Goal: Task Accomplishment & Management: Check status

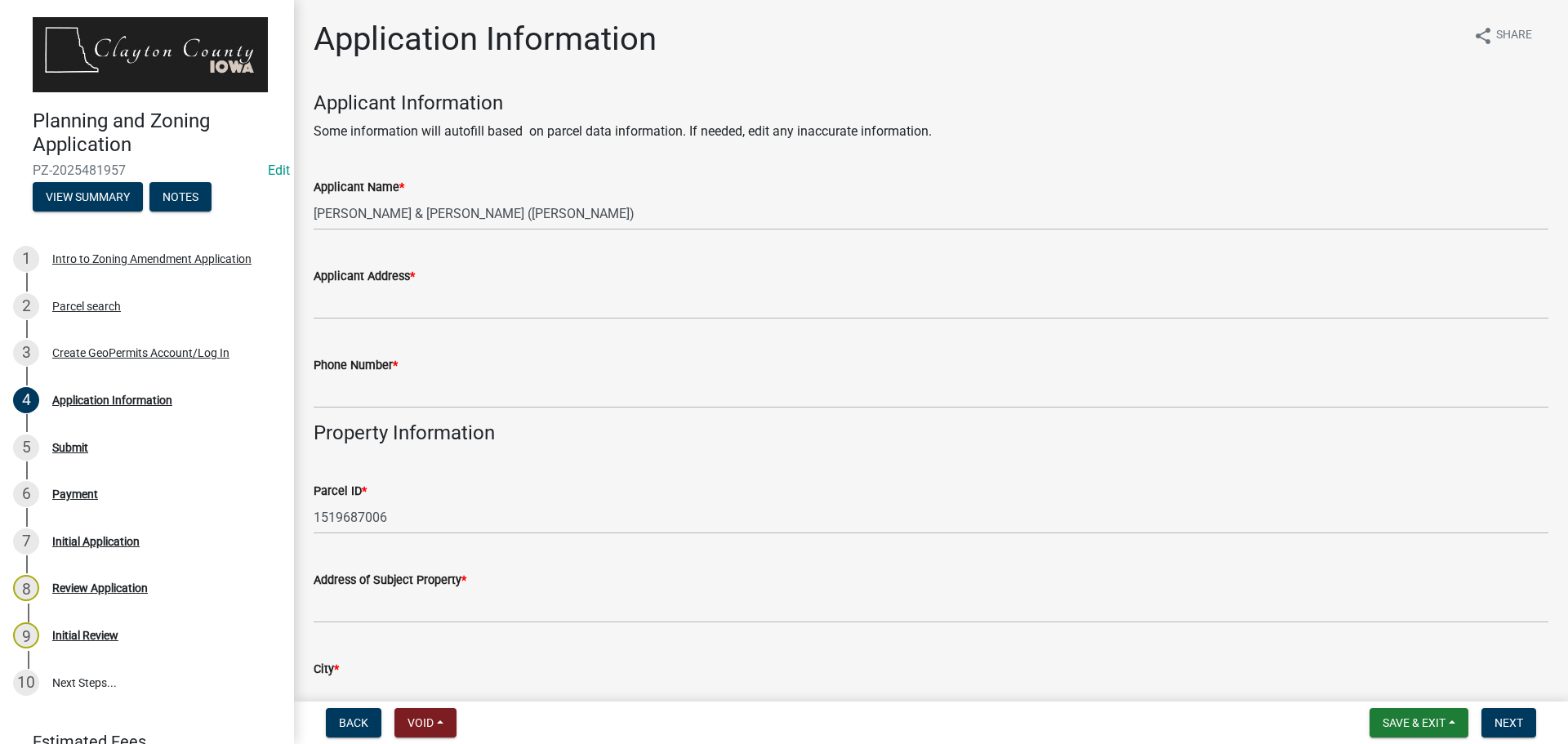
click at [891, 168] on div "Applicant Name * BACKES RANDY & KAREN (Deed)" at bounding box center [931, 192] width 1235 height 76
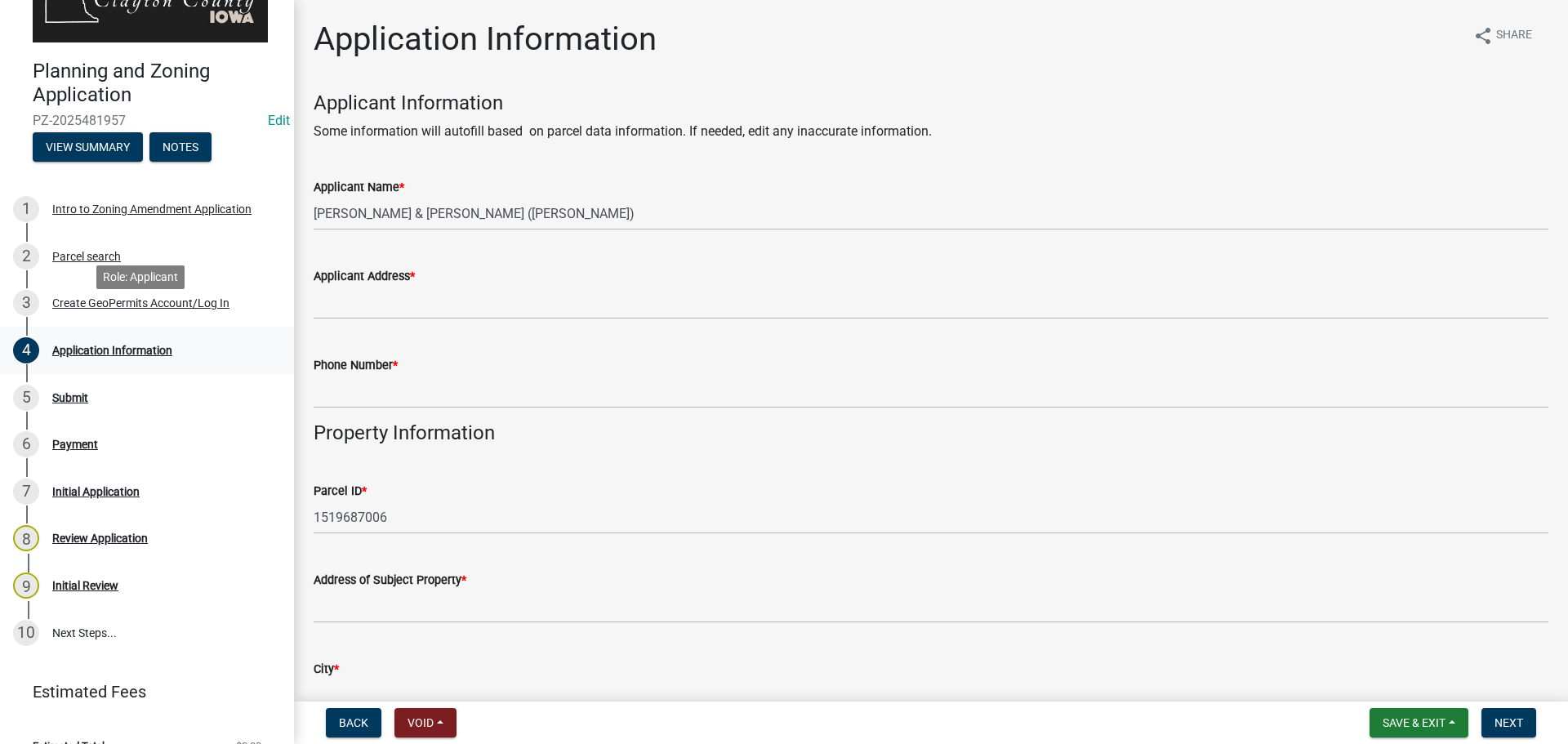
scroll to position [74, 0]
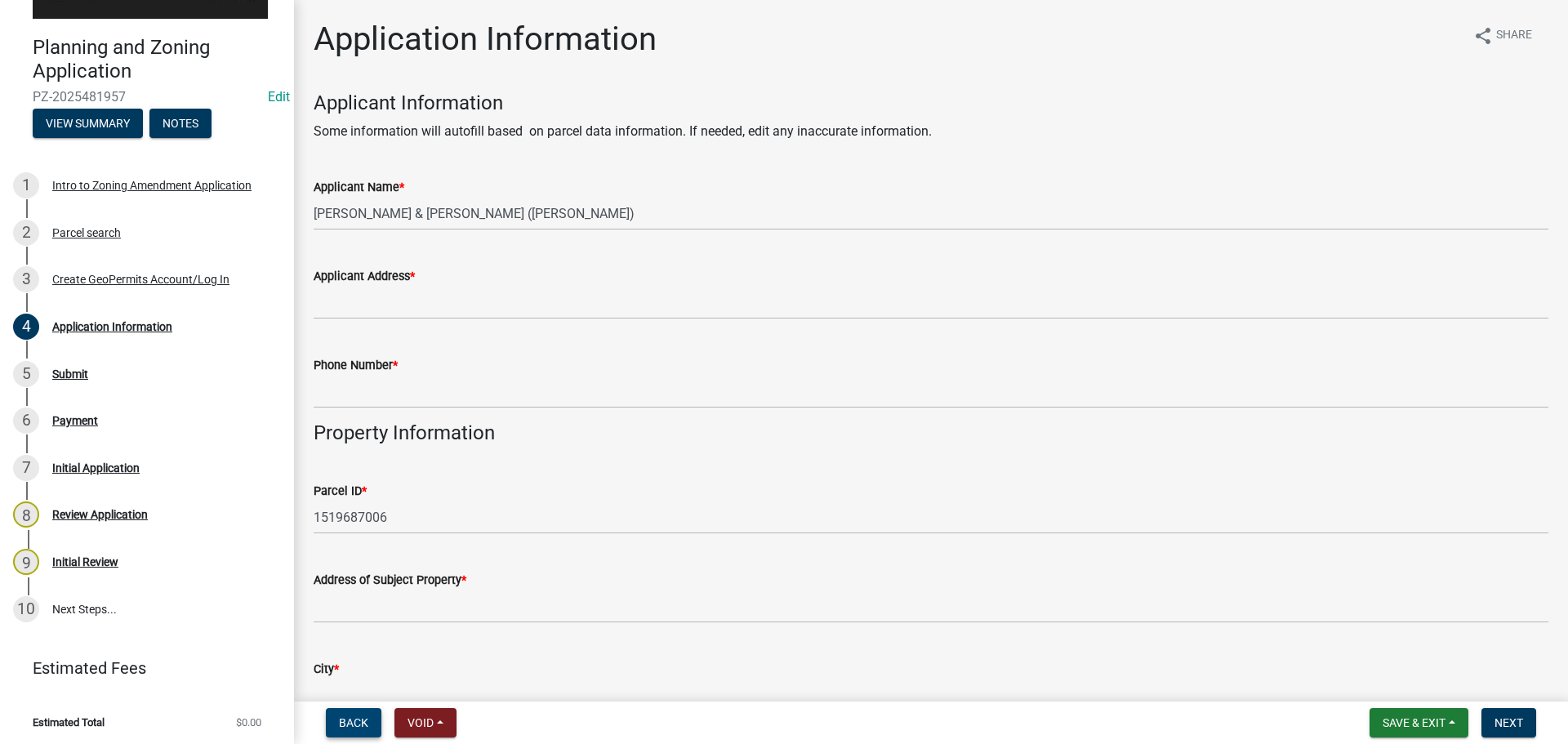
click at [372, 715] on button "Back" at bounding box center [353, 723] width 55 height 30
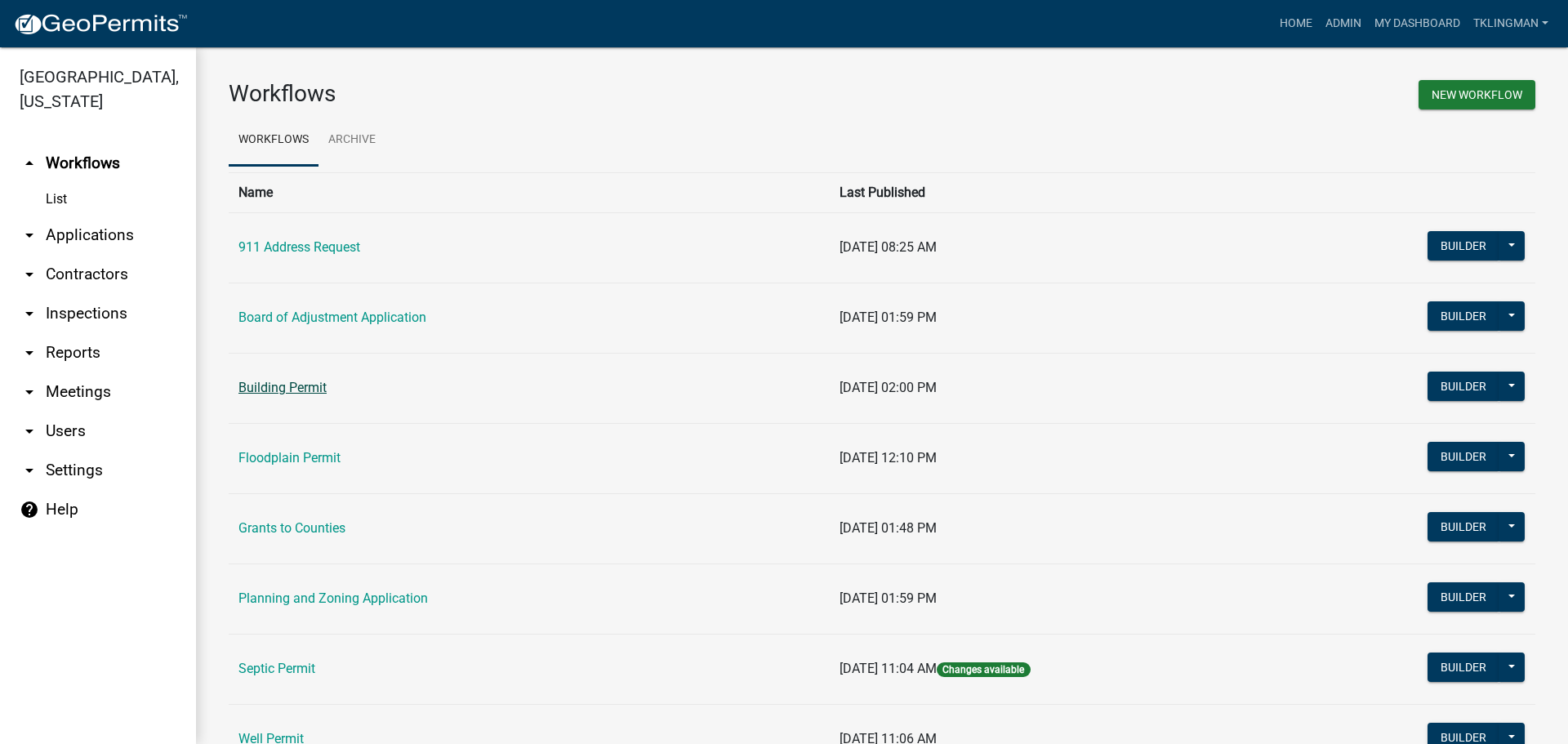
click at [258, 389] on link "Building Permit" at bounding box center [283, 387] width 88 height 15
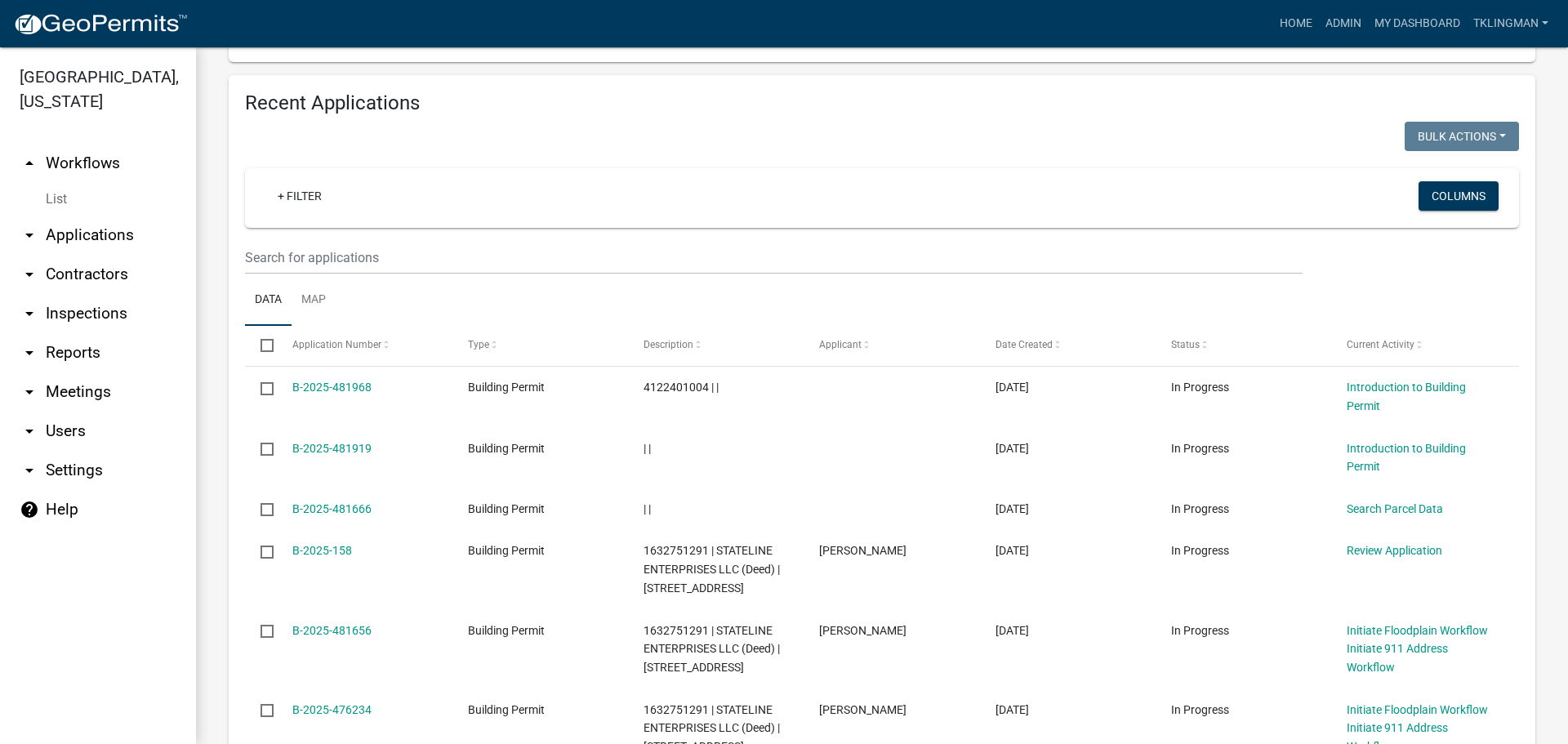
scroll to position [653, 0]
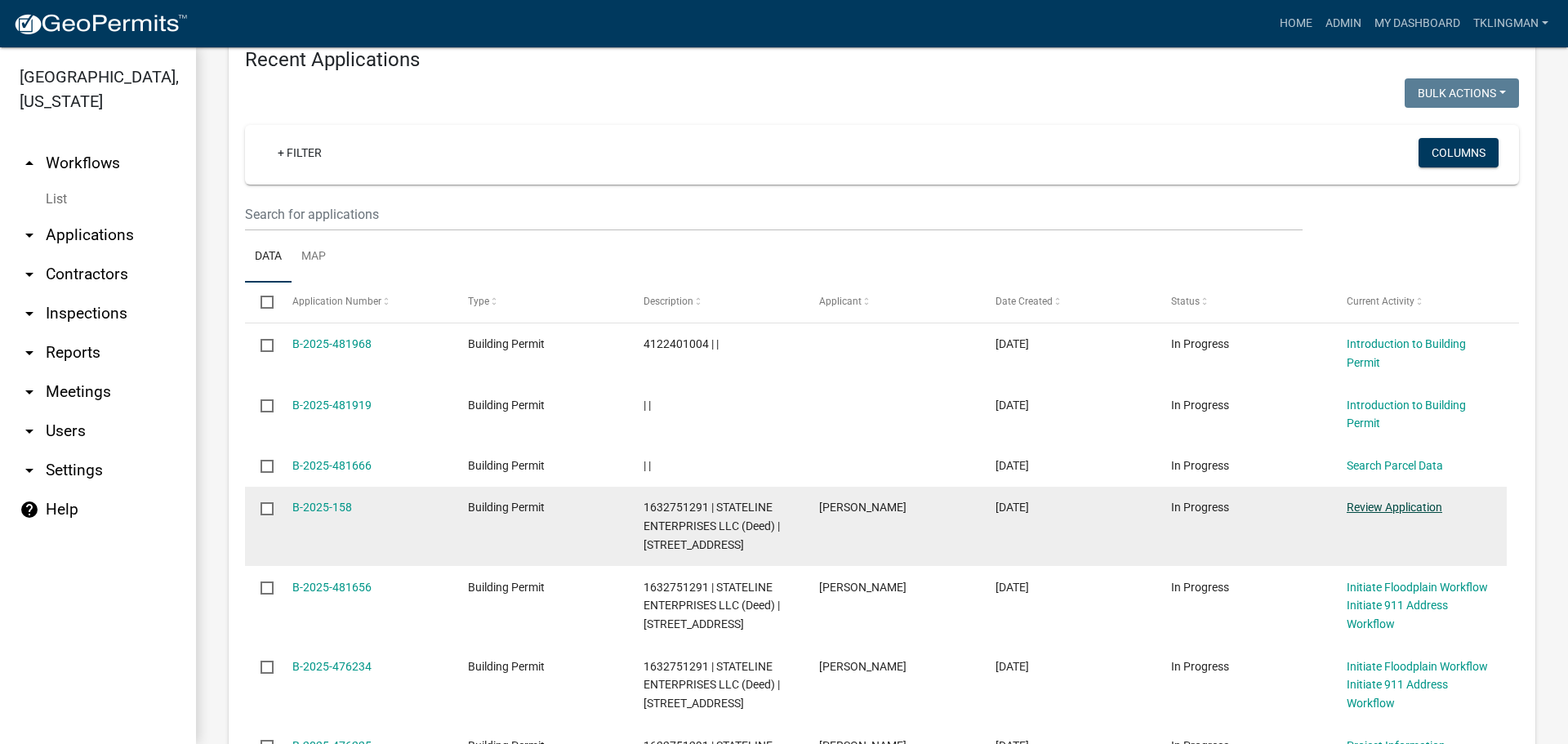
click at [1402, 512] on link "Review Application" at bounding box center [1395, 506] width 96 height 13
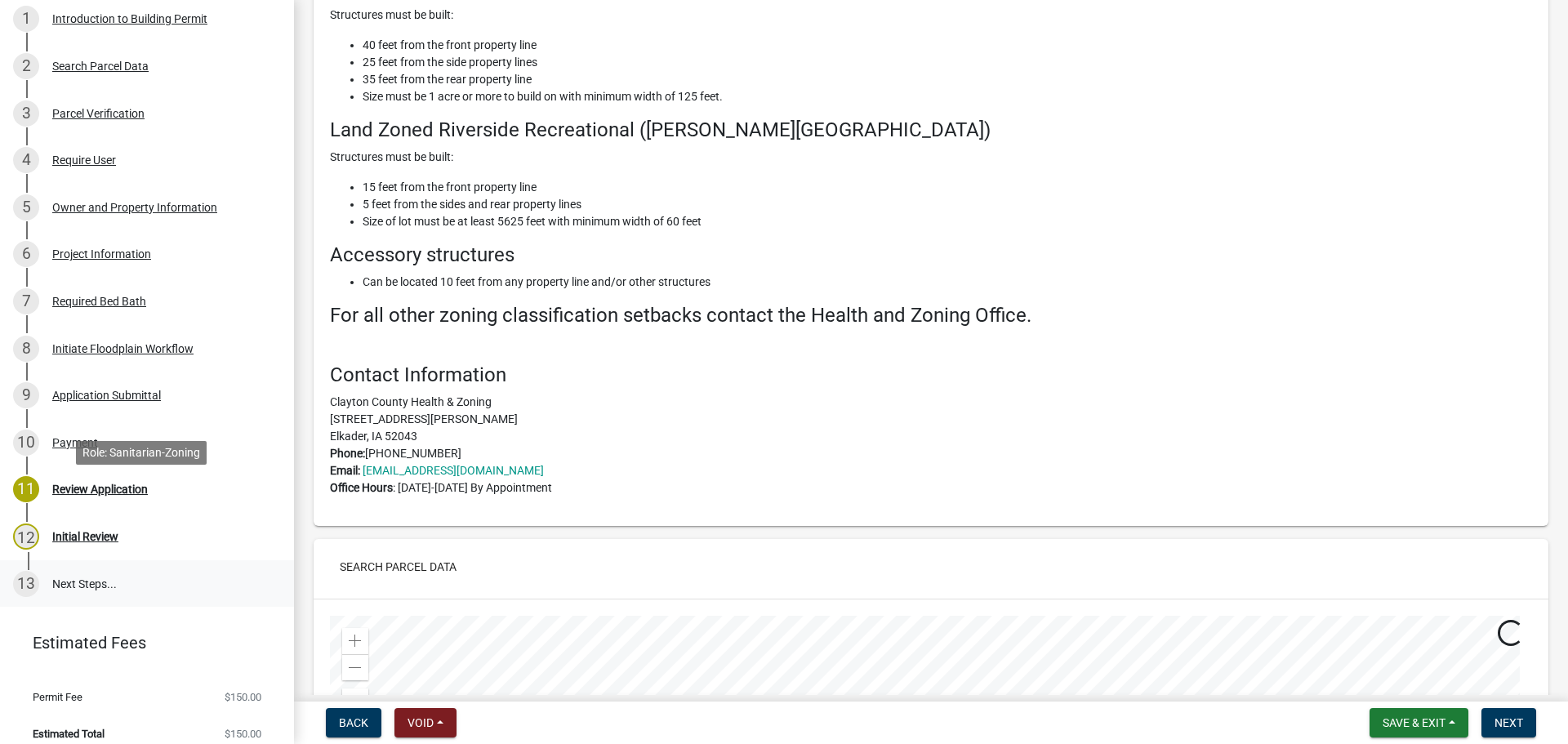
scroll to position [261, 0]
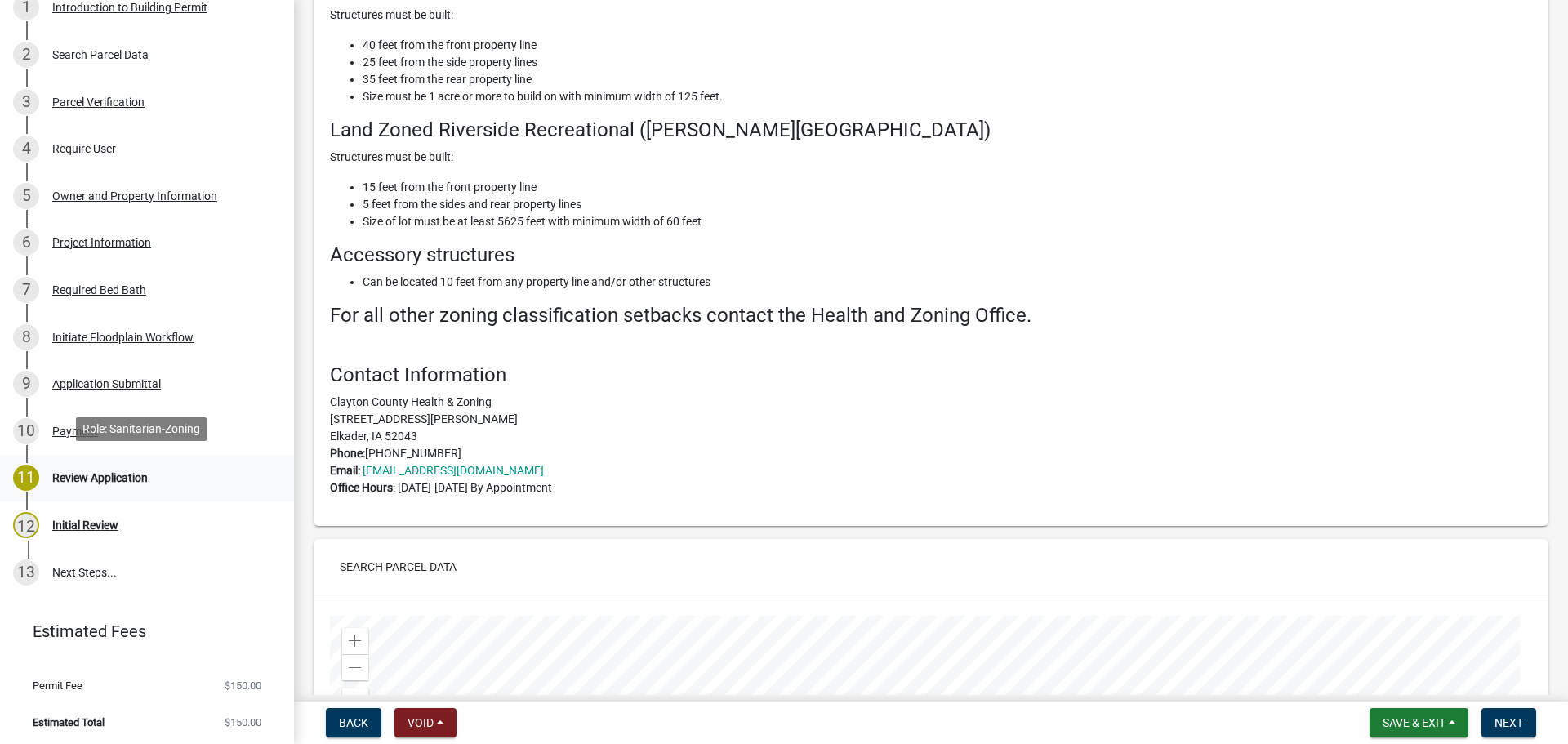
click at [104, 472] on div "Review Application" at bounding box center [100, 477] width 96 height 11
click at [134, 472] on div "Review Application" at bounding box center [100, 477] width 96 height 11
click at [1506, 723] on span "Next" at bounding box center [1509, 722] width 29 height 13
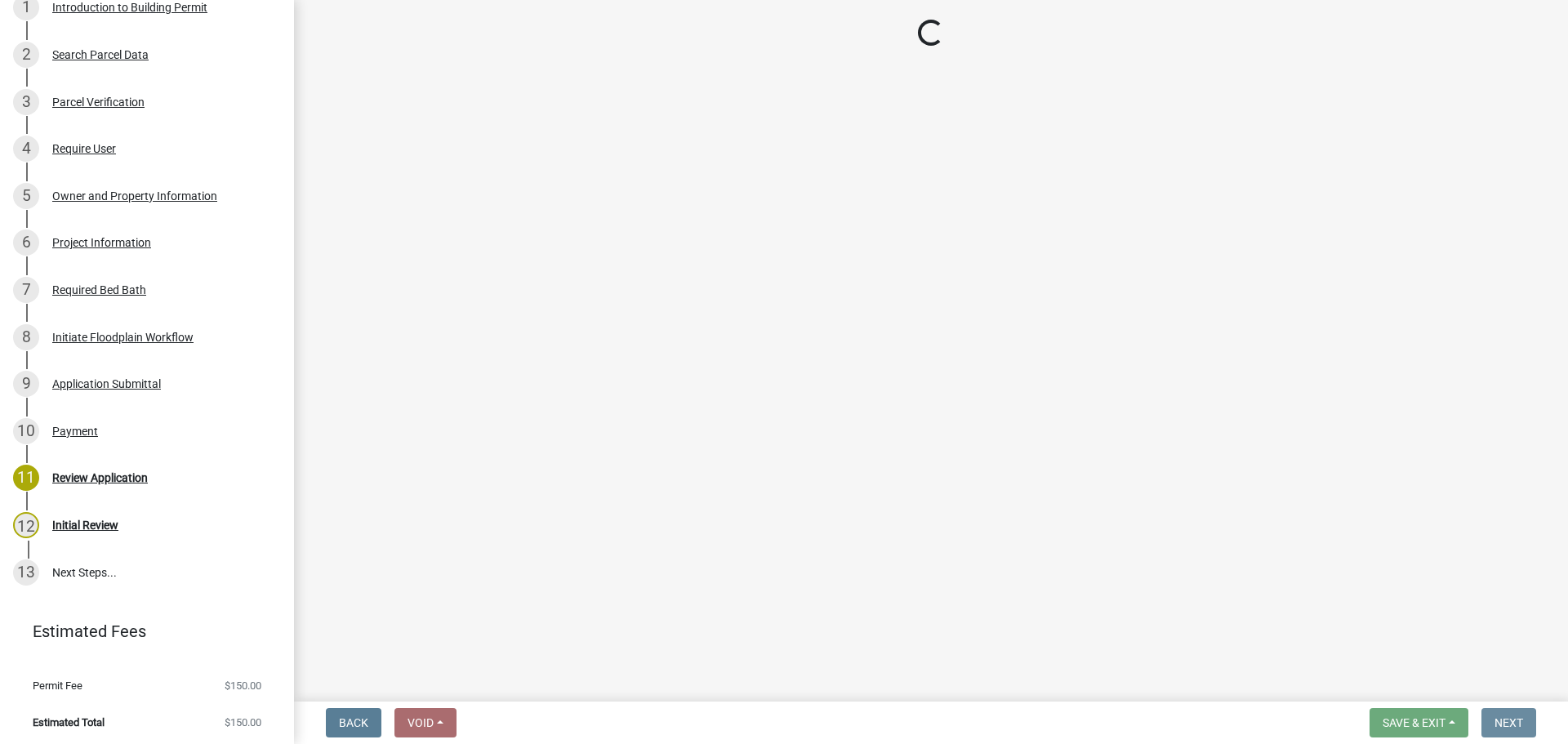
scroll to position [0, 0]
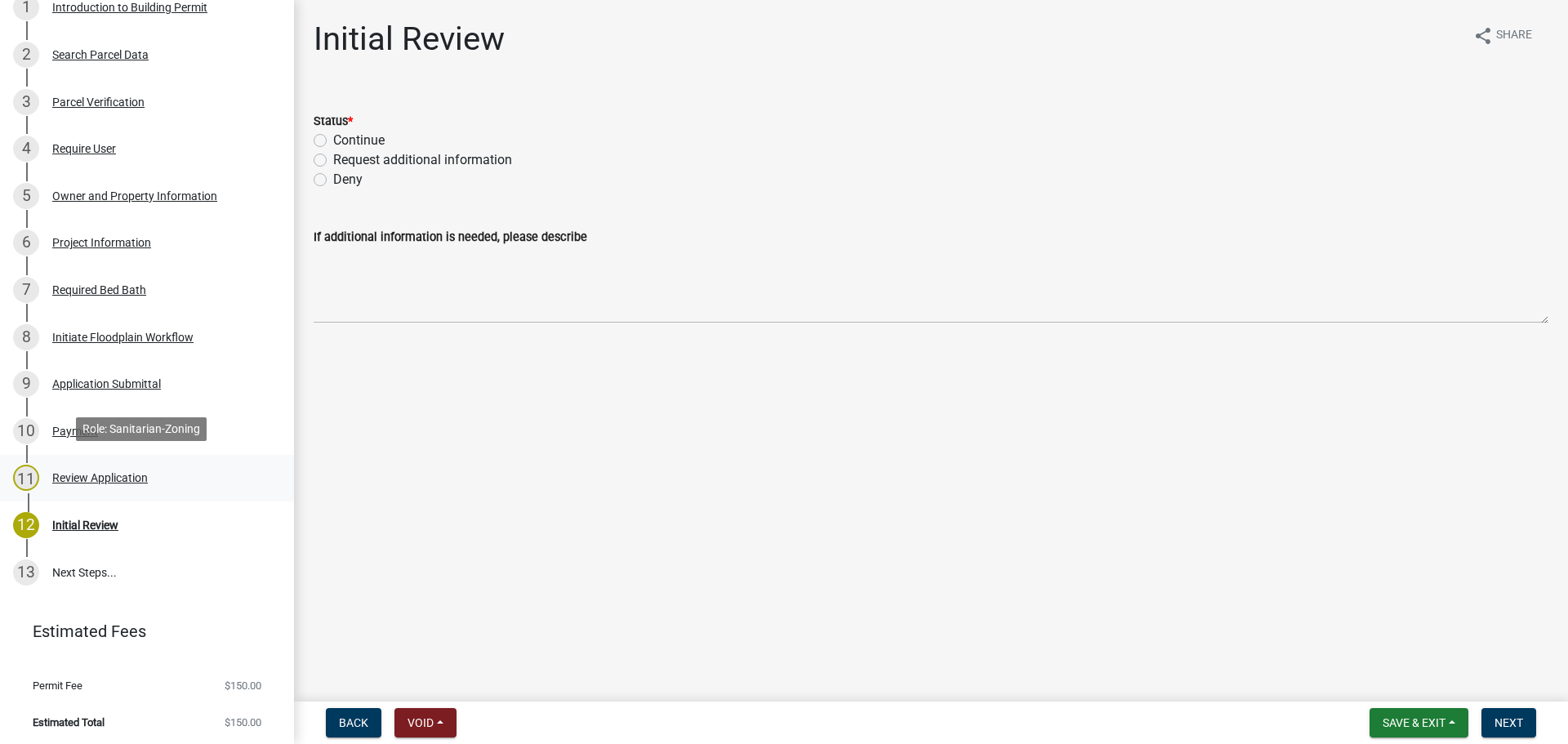
click at [127, 472] on div "Review Application" at bounding box center [100, 477] width 96 height 11
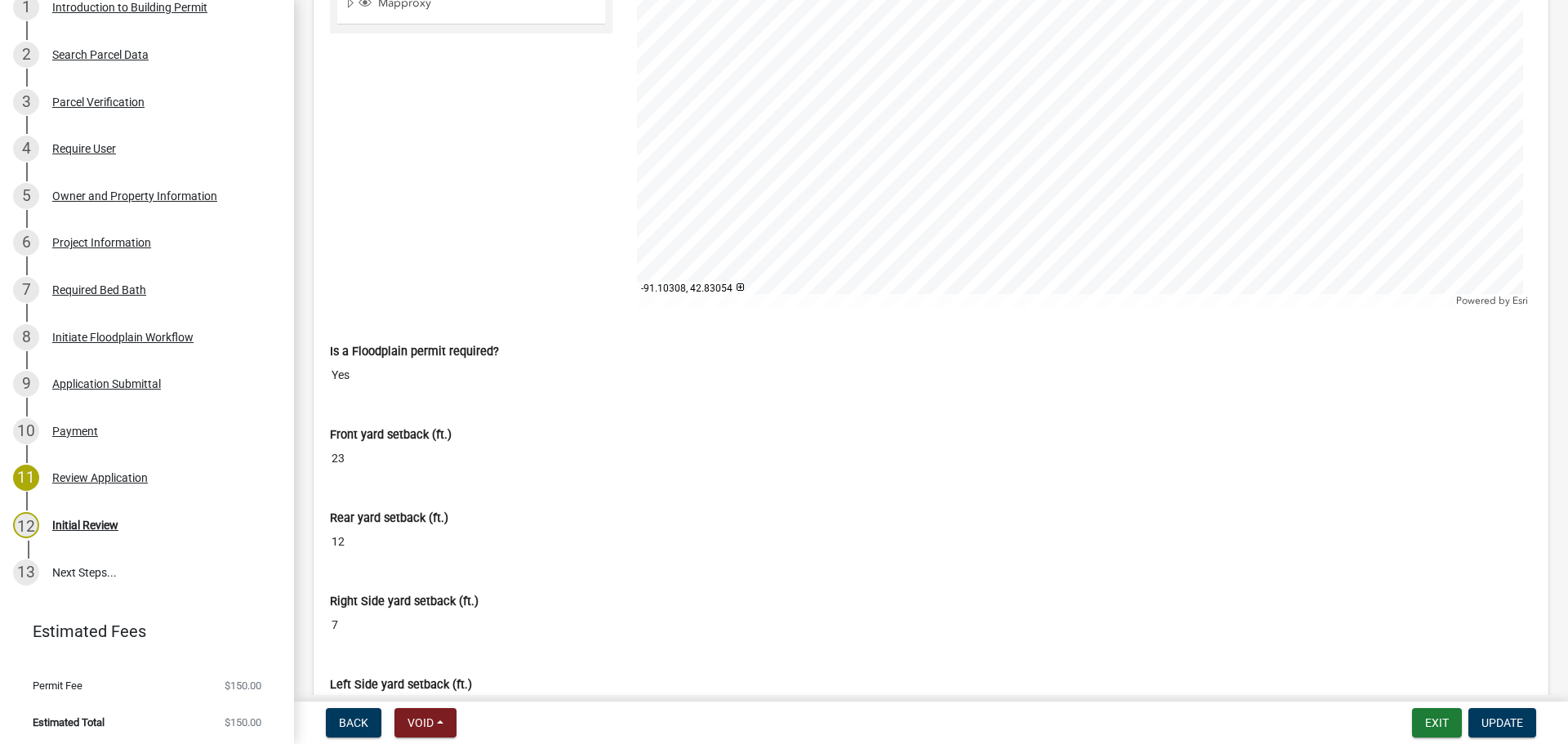
scroll to position [6615, 0]
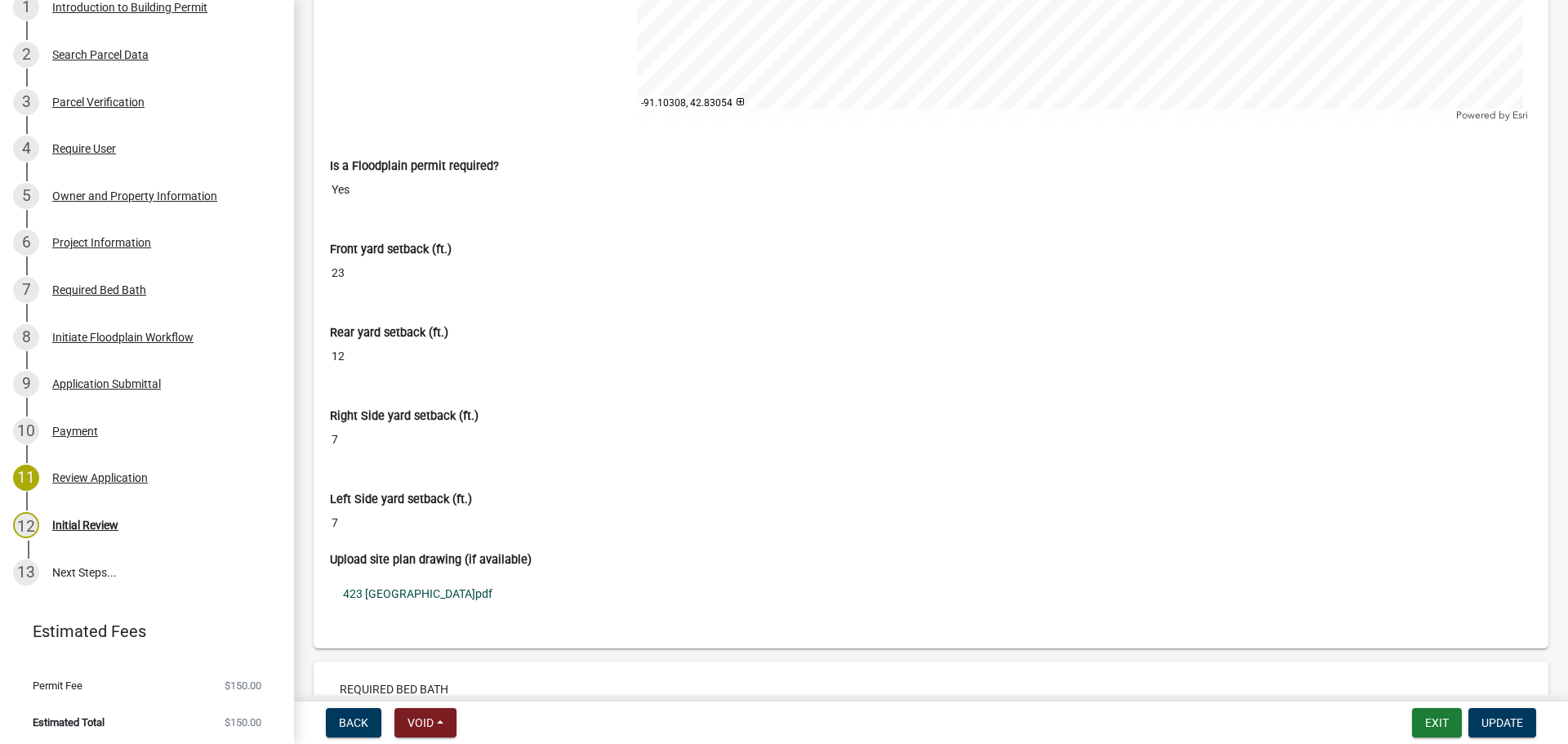
click at [390, 612] on link "423 Esmann Island.pdf" at bounding box center [930, 594] width 1202 height 37
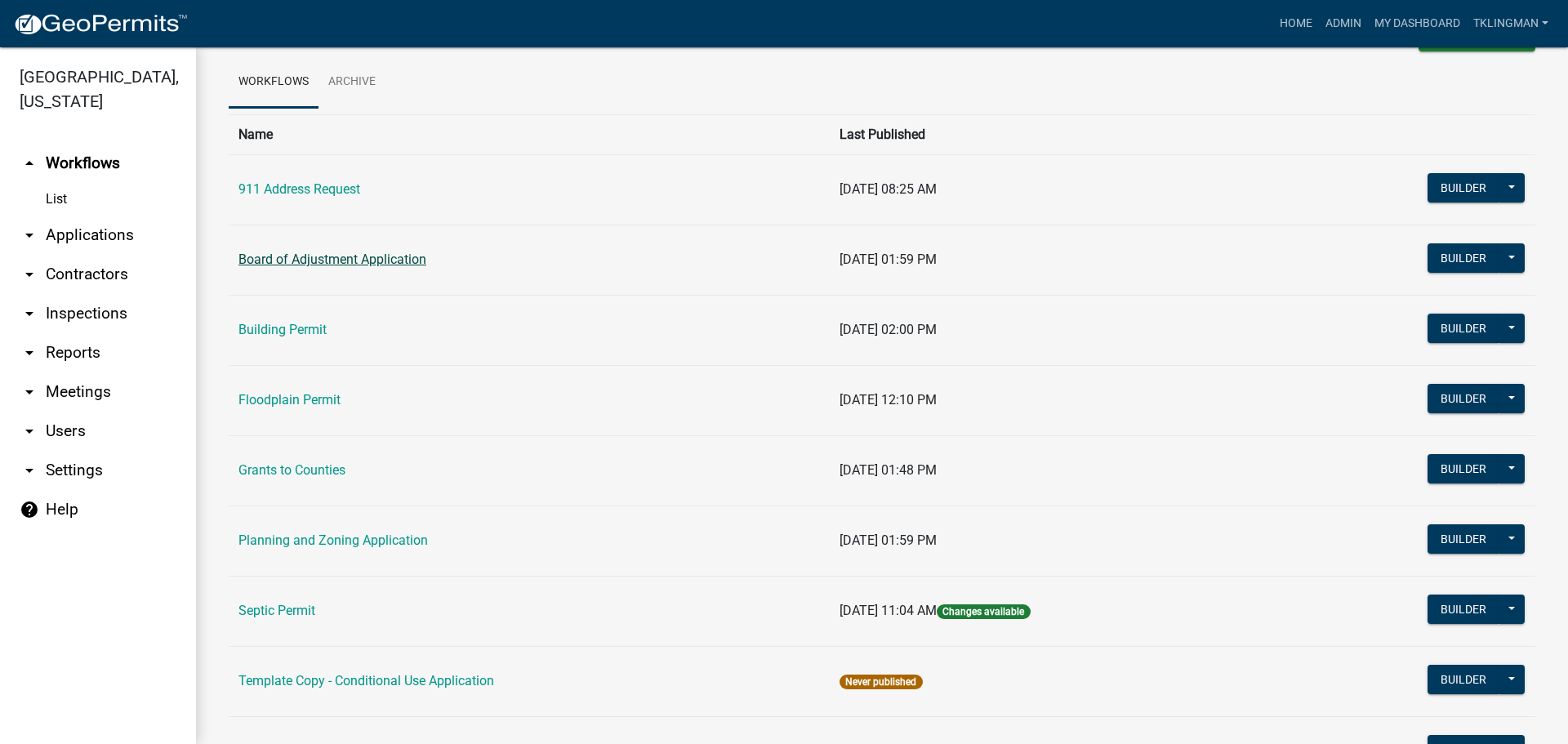
scroll to position [54, 0]
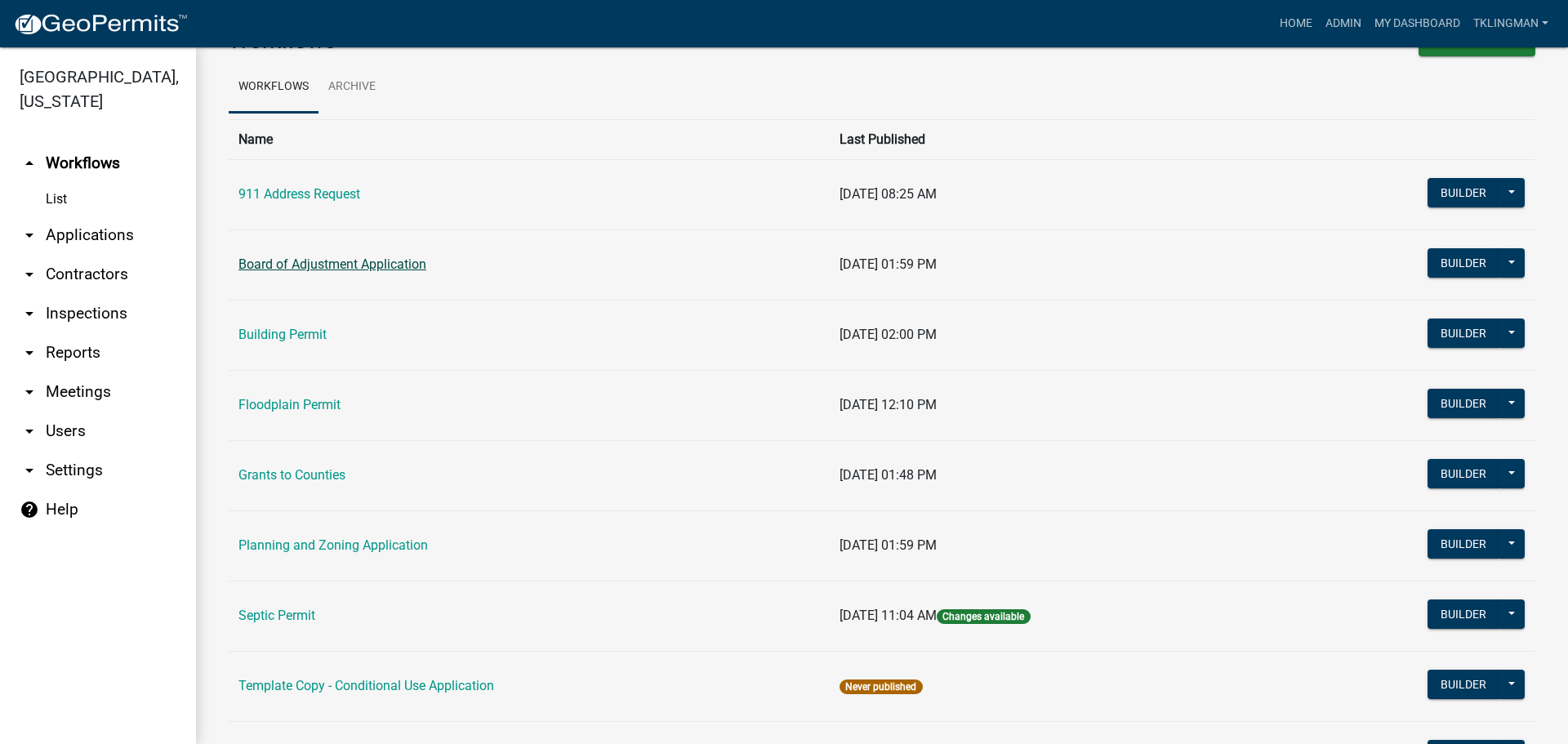
click at [351, 257] on link "Board of Adjustment Application" at bounding box center [332, 264] width 188 height 15
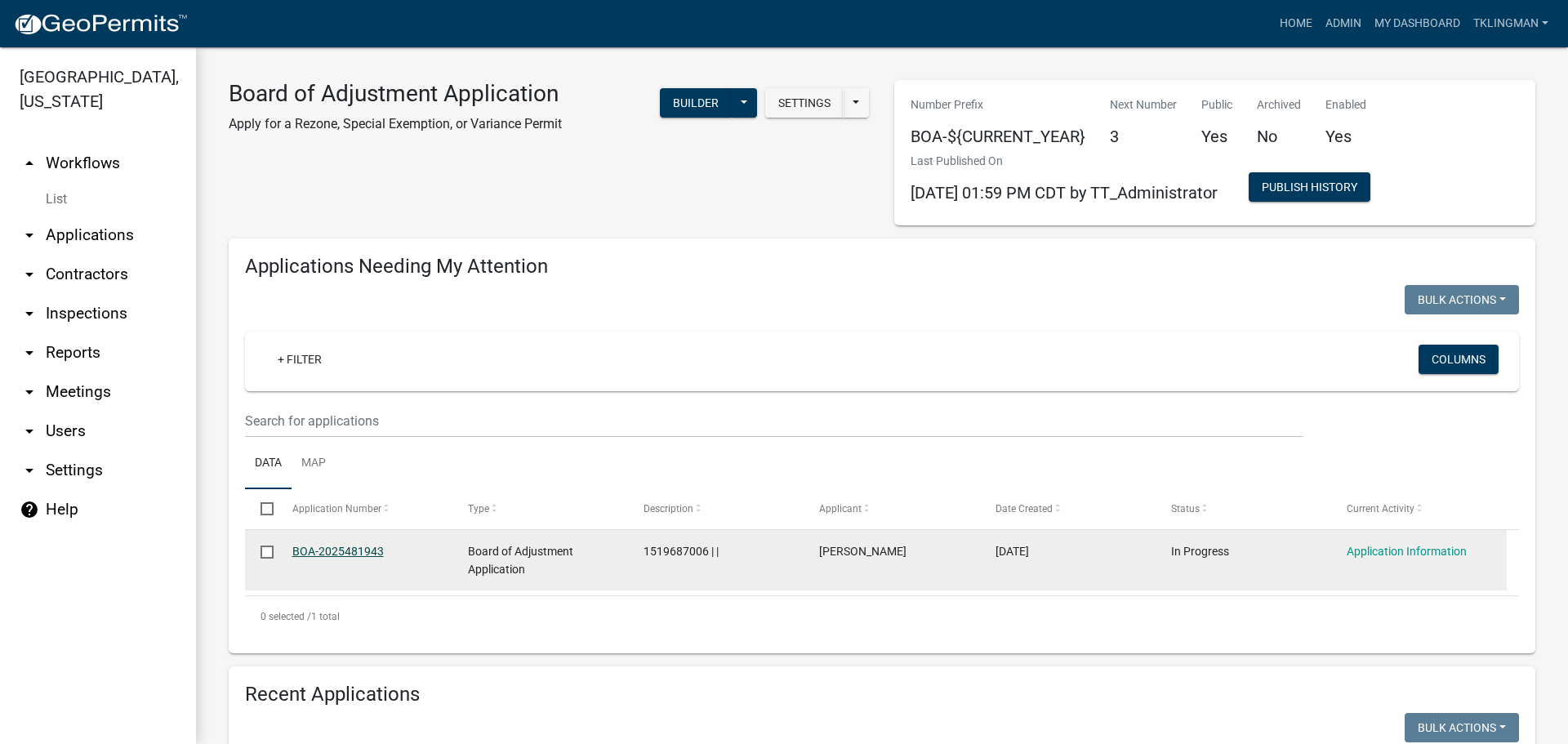
click at [332, 545] on link "BOA-2025481943" at bounding box center [338, 550] width 92 height 13
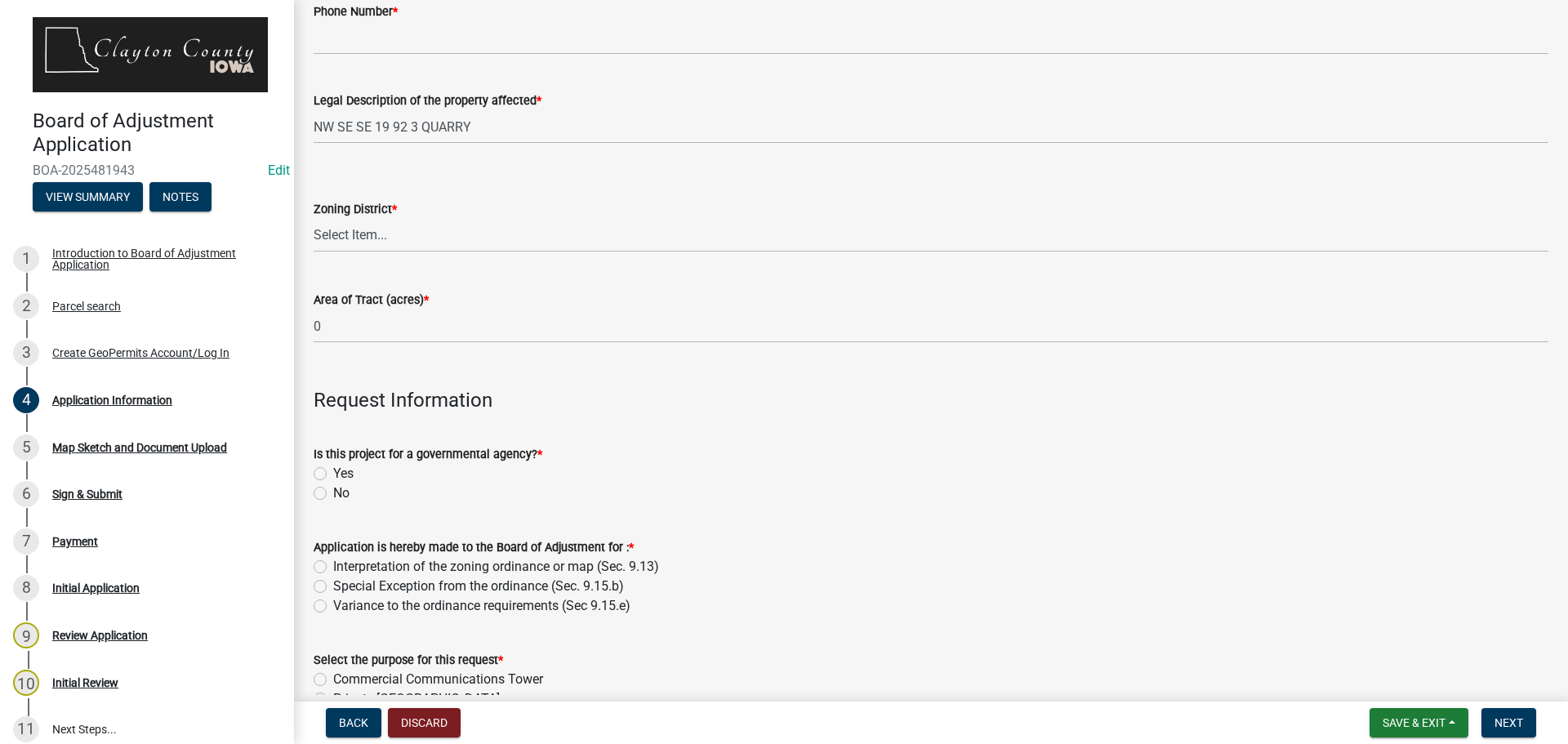
scroll to position [1143, 0]
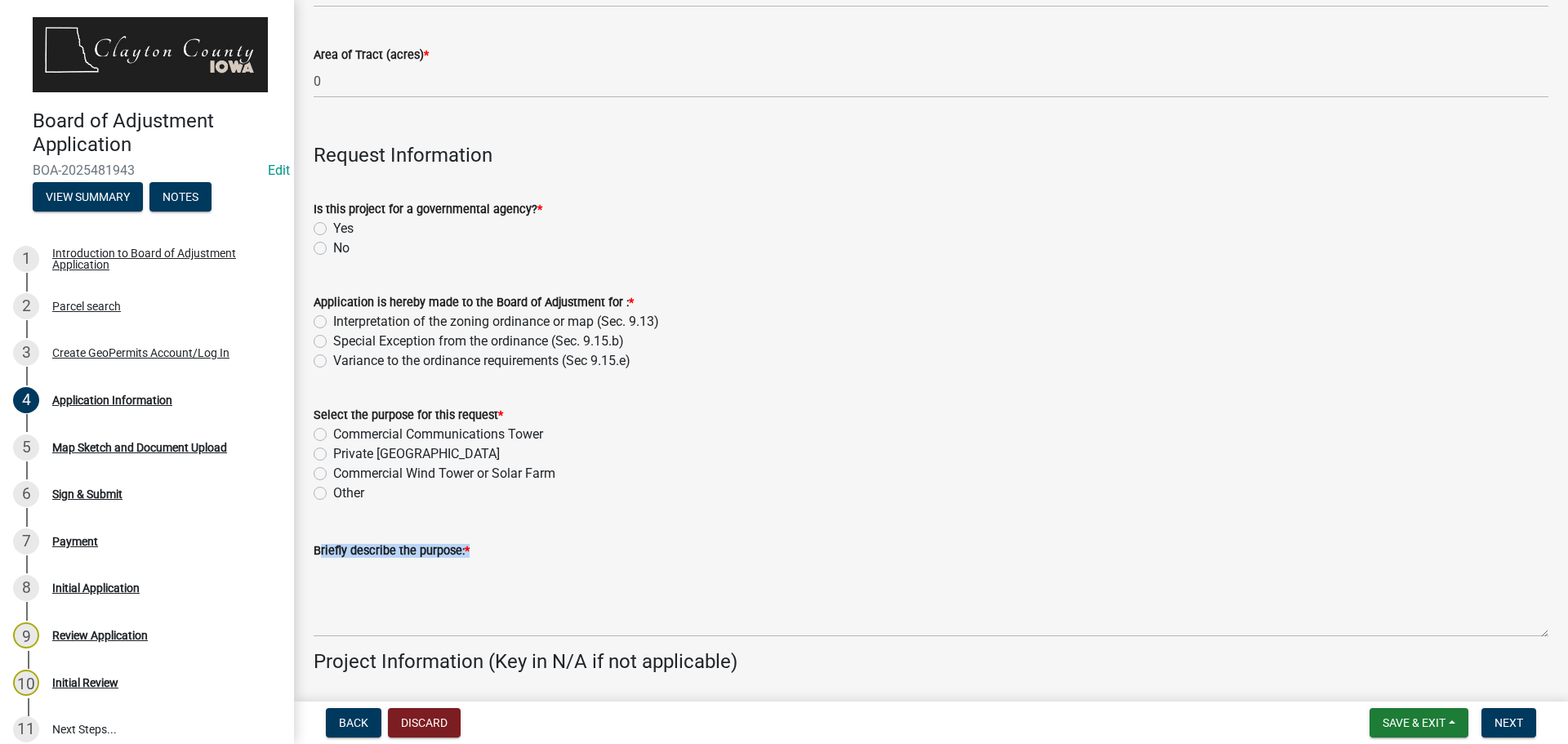
drag, startPoint x: 470, startPoint y: 548, endPoint x: 314, endPoint y: 546, distance: 156.0
click at [314, 546] on div "Briefly describe the purpose: *" at bounding box center [931, 550] width 1235 height 20
